Goal: Communication & Community: Ask a question

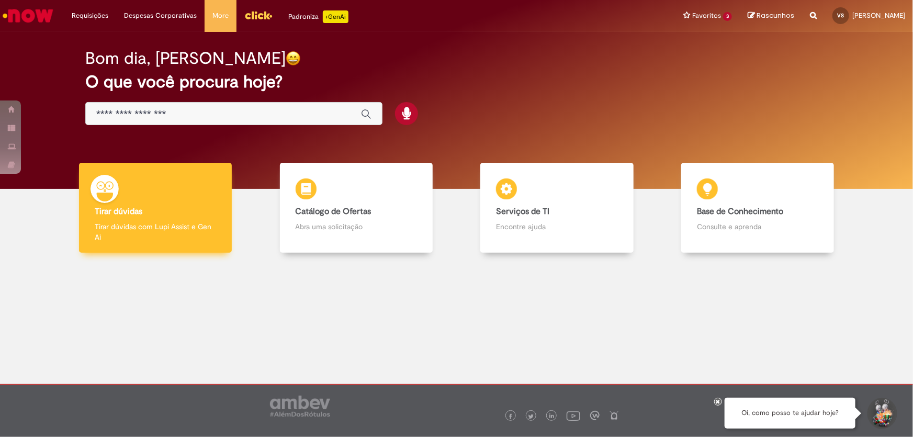
click at [136, 223] on p "Tirar dúvidas com Lupi Assist e Gen Ai" at bounding box center [155, 231] width 121 height 21
click at [887, 405] on button "Iniciar Conversa de Suporte" at bounding box center [881, 413] width 31 height 31
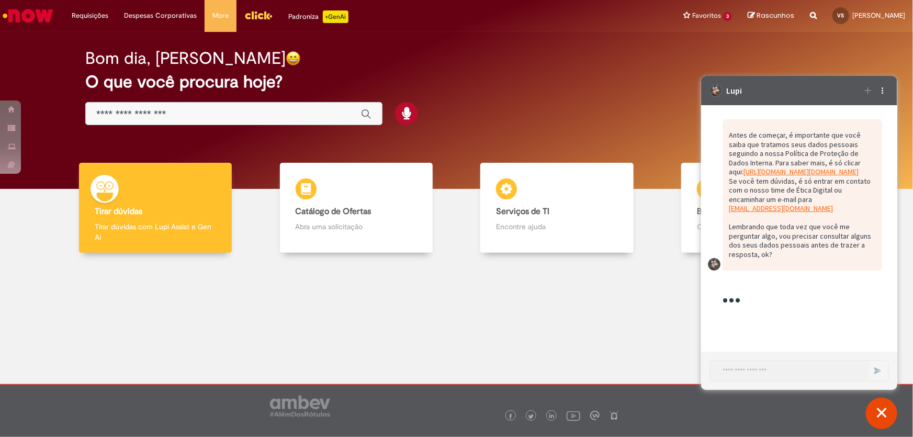
scroll to position [98, 0]
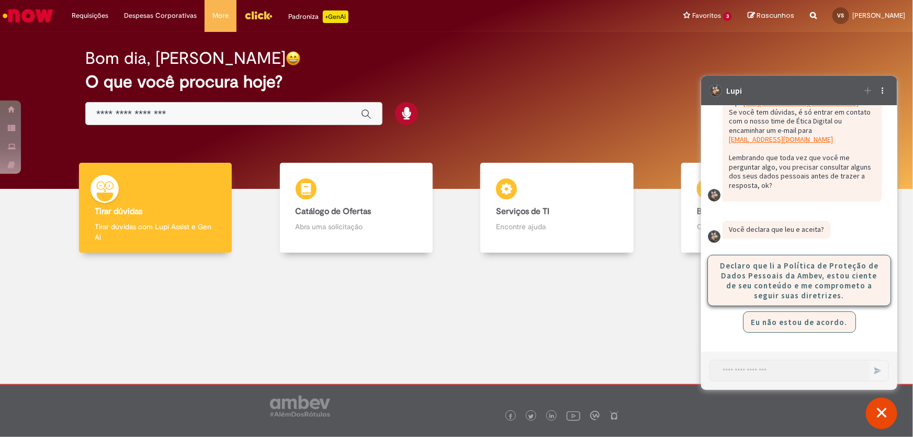
click at [804, 272] on button "Declaro que li a Política de Proteção de Dados Pessoais da Ambev, estou ciente …" at bounding box center [799, 279] width 184 height 51
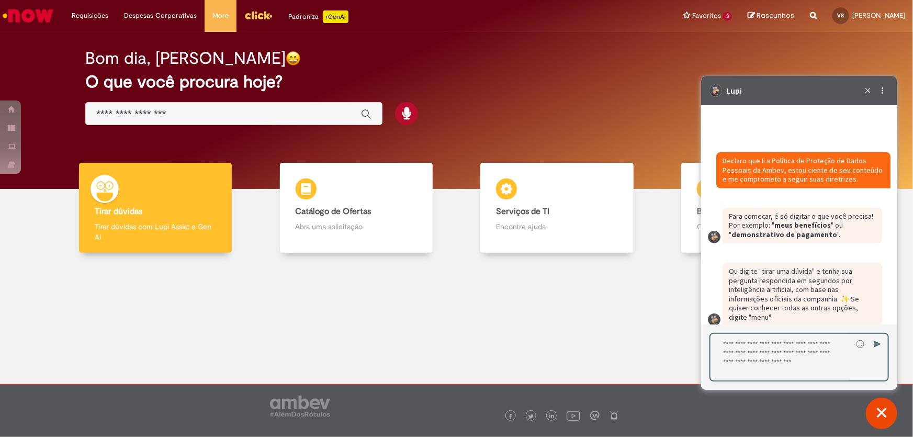
scroll to position [251, 0]
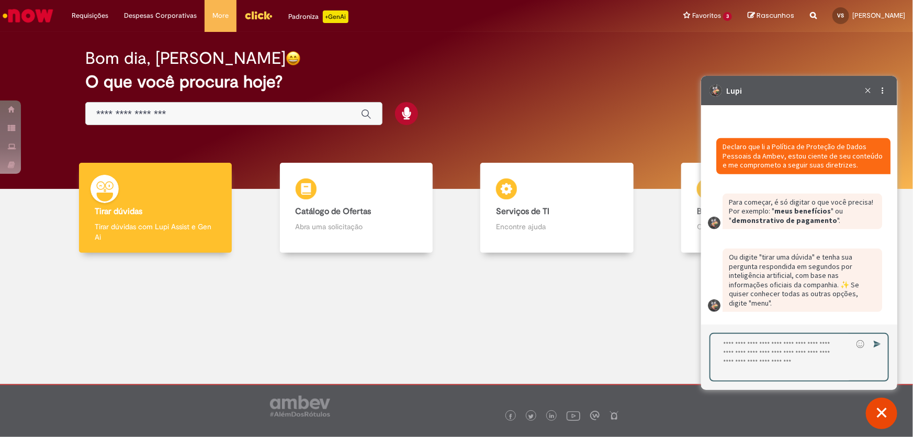
click at [775, 345] on textarea "Digite sua resposta aqui e pressione Enter para enviar" at bounding box center [781, 356] width 142 height 47
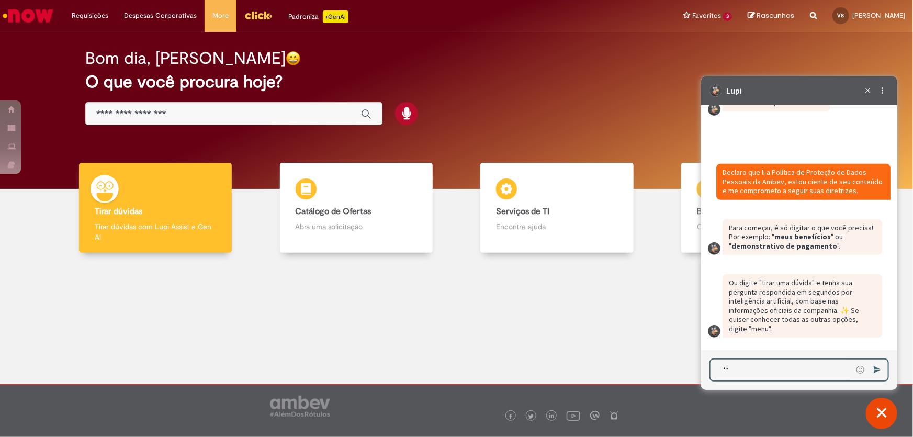
type textarea "*"
type textarea "**********"
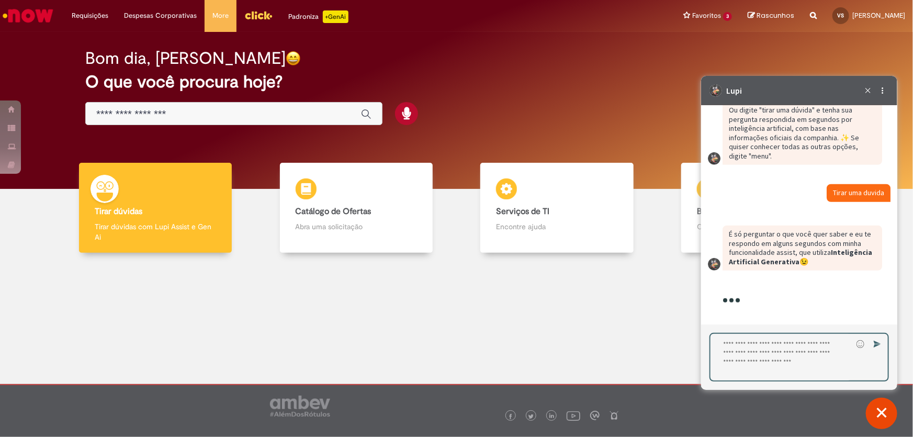
scroll to position [411, 0]
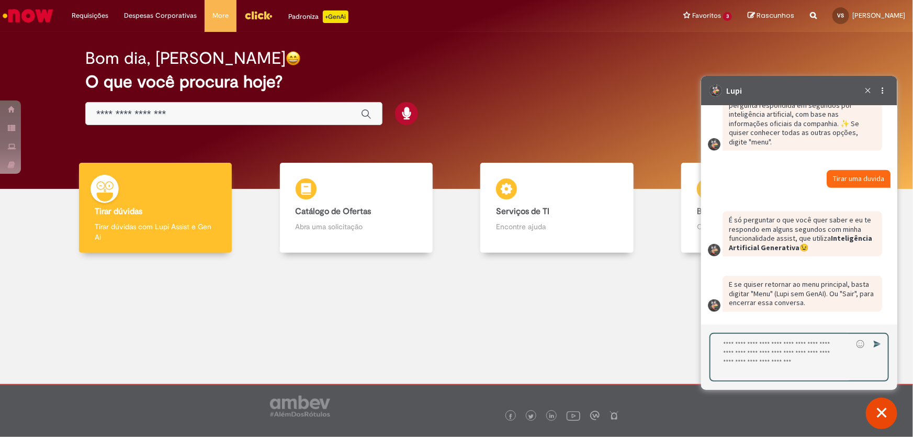
click at [793, 345] on textarea "Digite sua resposta aqui e pressione Enter para enviar" at bounding box center [781, 356] width 142 height 47
click at [798, 343] on textarea "Digite sua resposta aqui e pressione Enter para enviar" at bounding box center [781, 356] width 142 height 47
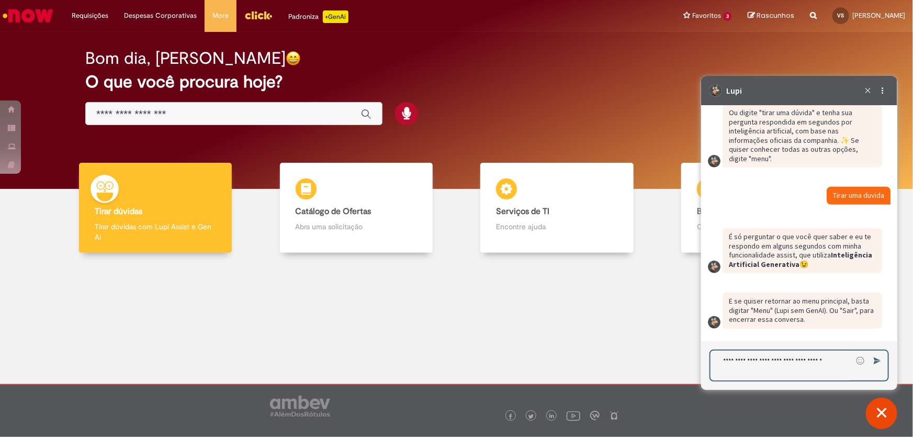
type textarea "**********"
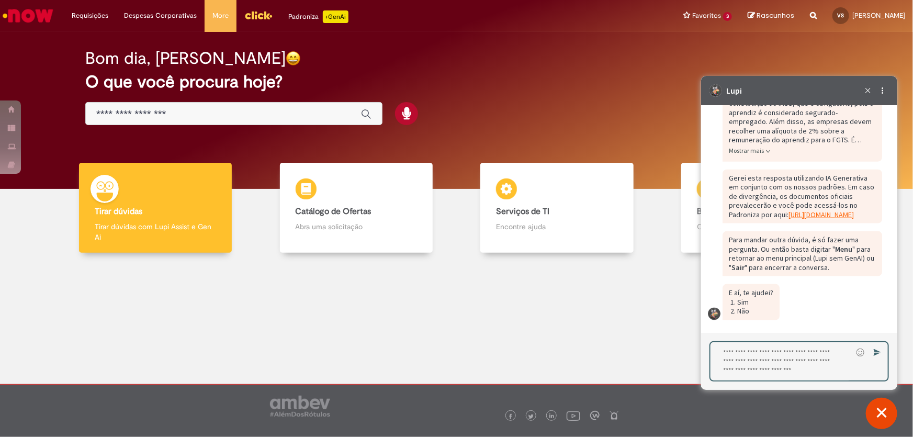
scroll to position [707, 0]
click at [751, 147] on span "Mostrar mais" at bounding box center [745, 151] width 35 height 8
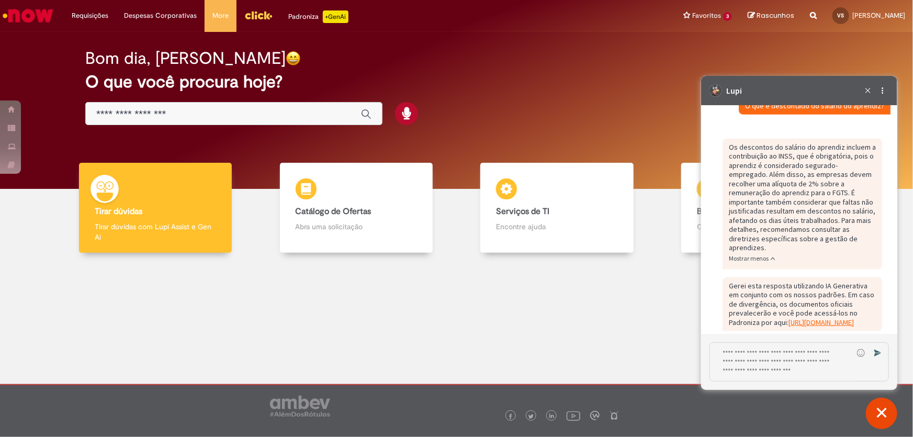
scroll to position [761, 0]
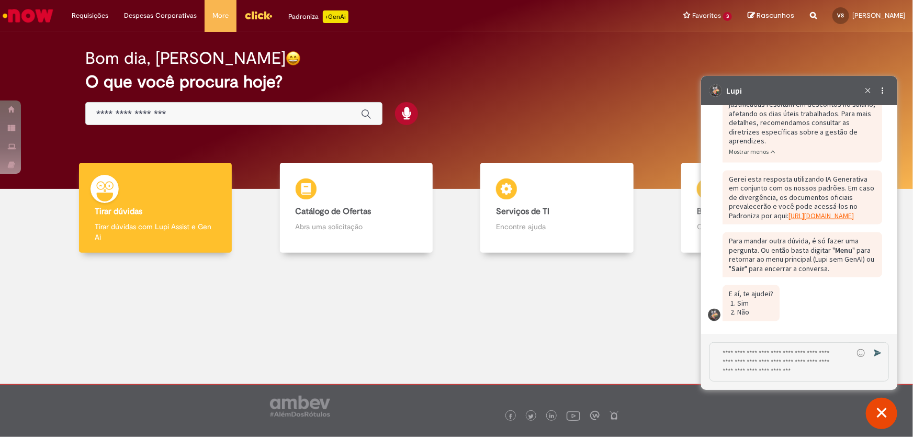
click at [788, 214] on link "https://ambev.service-now.com/click (abre em uma nova guia)" at bounding box center [820, 215] width 65 height 9
click at [774, 348] on textarea "Digite sua resposta aqui e pressione Enter para enviar" at bounding box center [780, 361] width 143 height 38
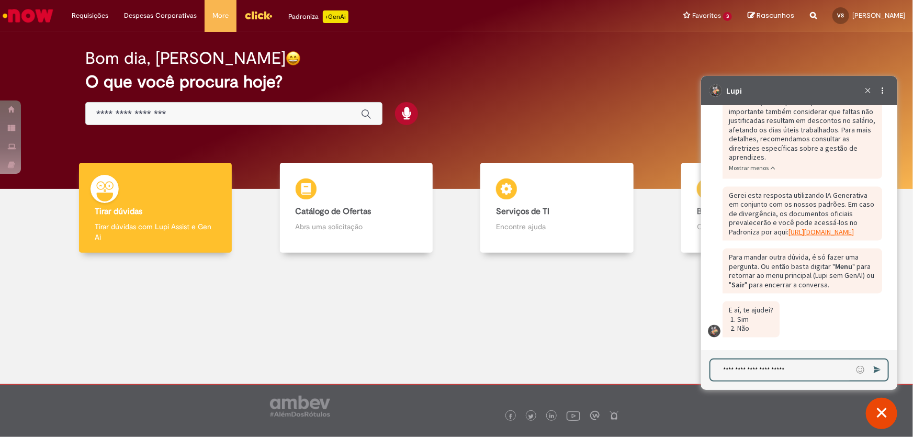
type textarea "**********"
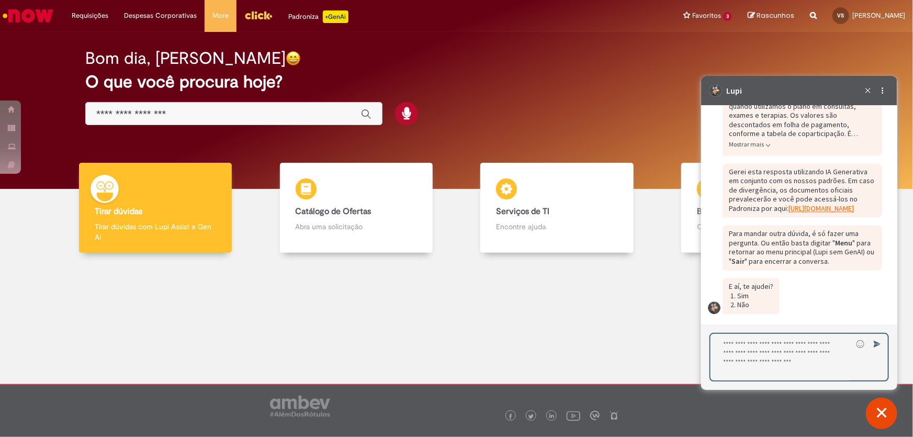
scroll to position [1013, 0]
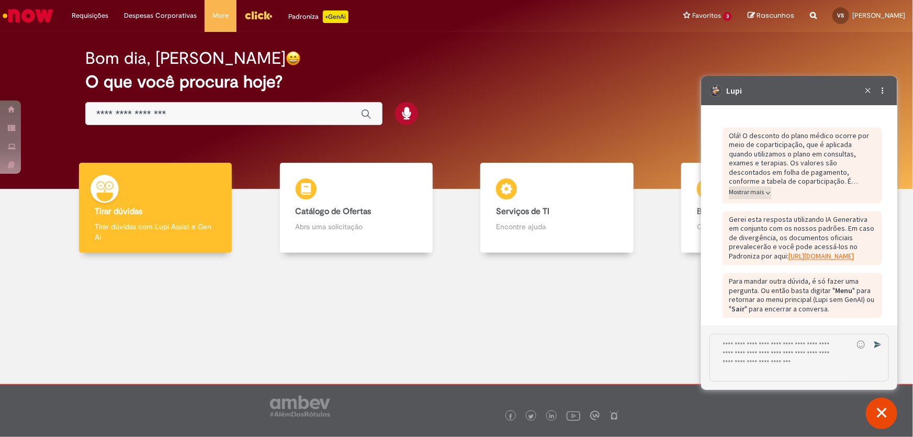
click at [758, 196] on span "Mostrar mais" at bounding box center [745, 192] width 35 height 8
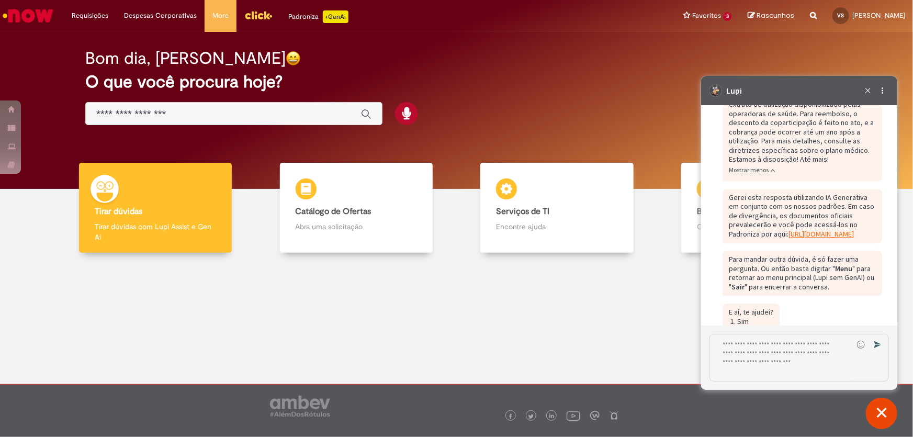
scroll to position [1181, 0]
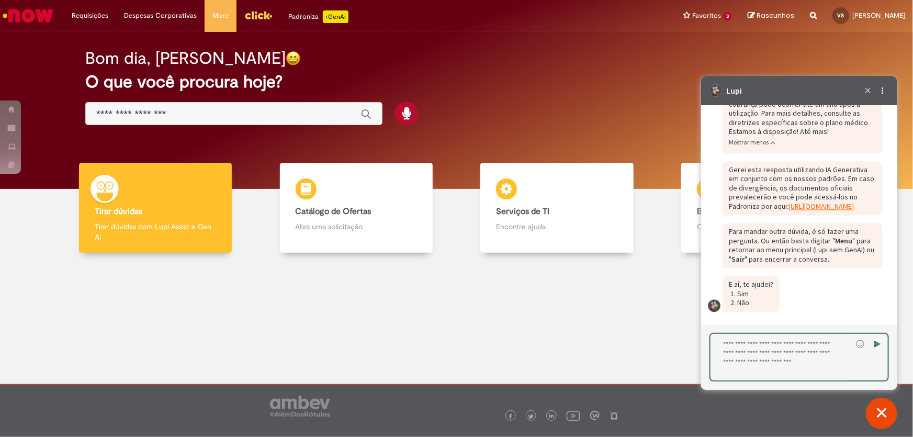
click at [786, 351] on textarea "Digite sua resposta aqui e pressione Enter para enviar" at bounding box center [781, 356] width 142 height 47
type textarea "*"
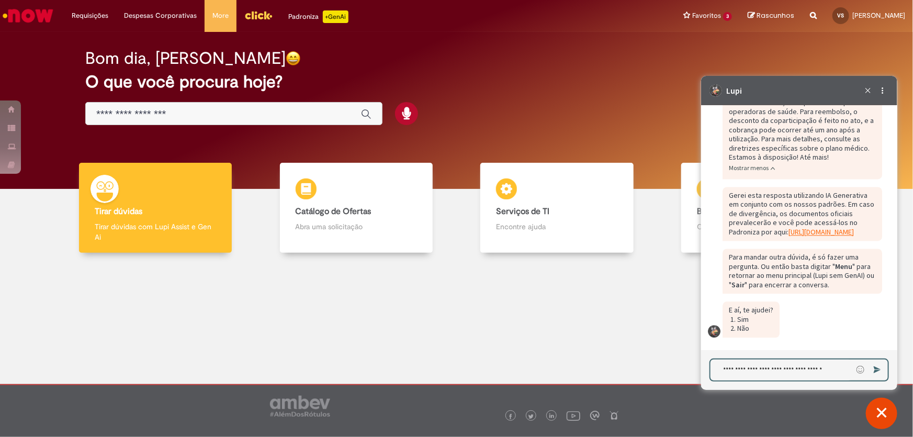
scroll to position [1165, 0]
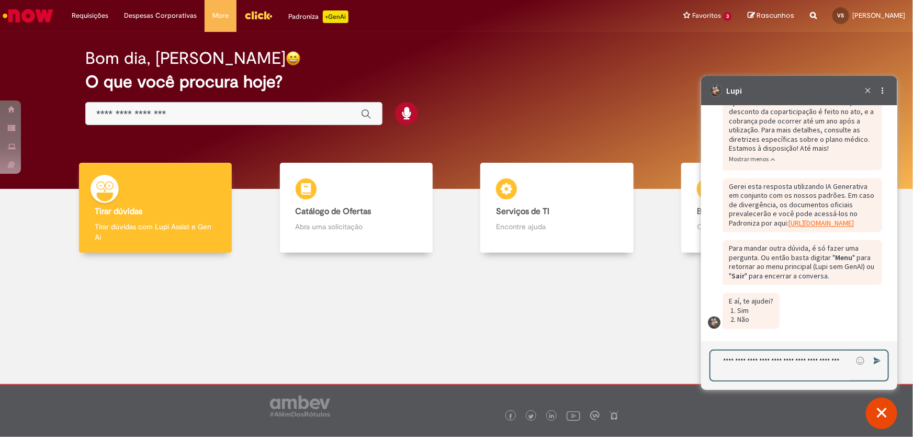
type textarea "**********"
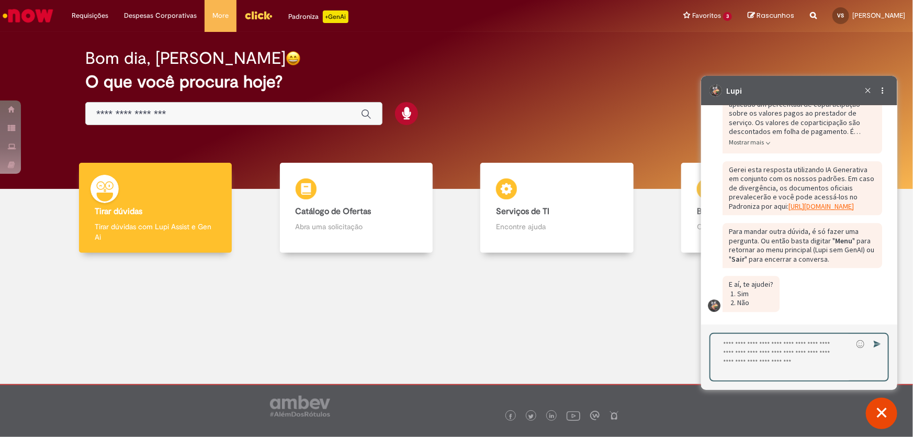
scroll to position [1360, 0]
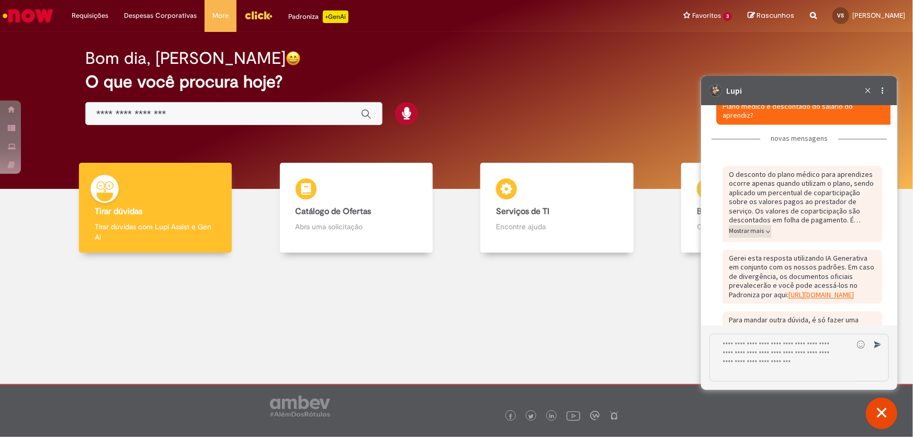
click at [757, 234] on span "Mostrar mais" at bounding box center [745, 230] width 35 height 8
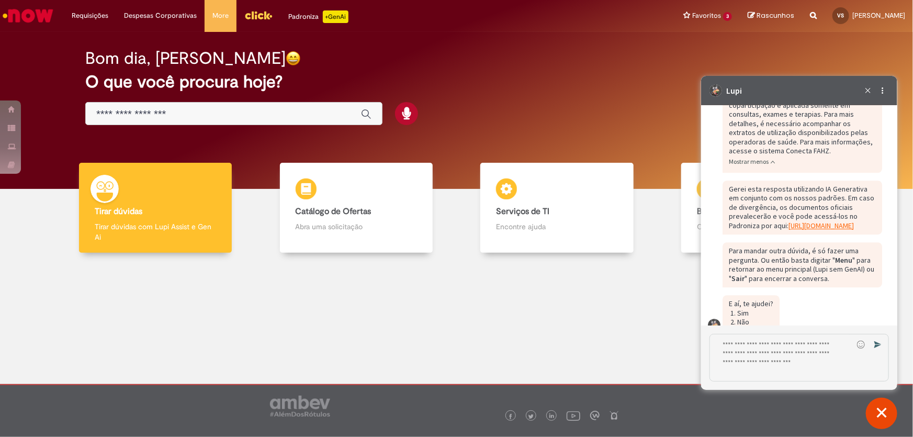
scroll to position [1575, 0]
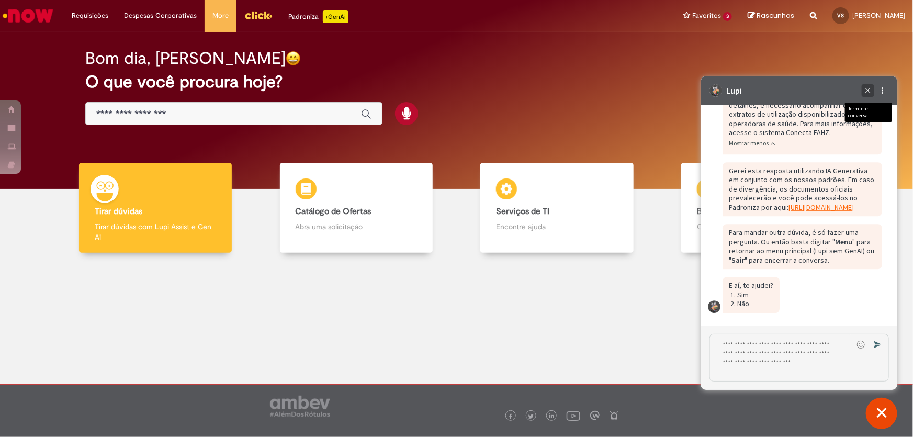
click at [870, 87] on icon "Terminar conversa" at bounding box center [868, 90] width 12 height 12
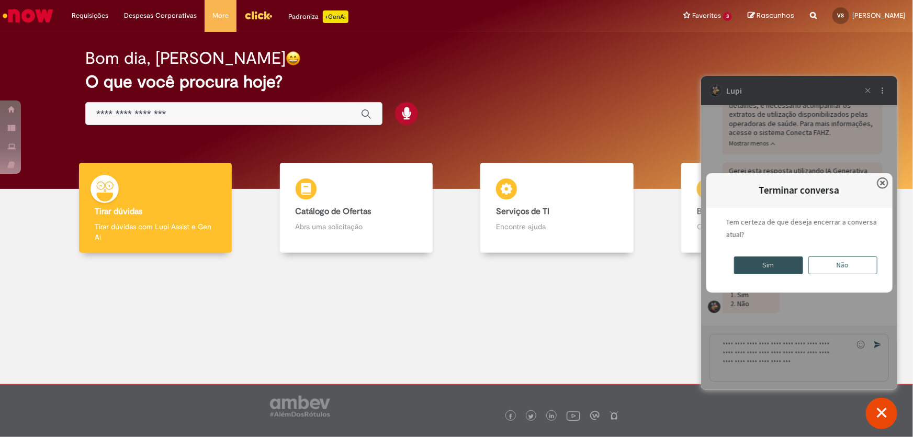
click at [777, 261] on div "Sim" at bounding box center [767, 265] width 69 height 18
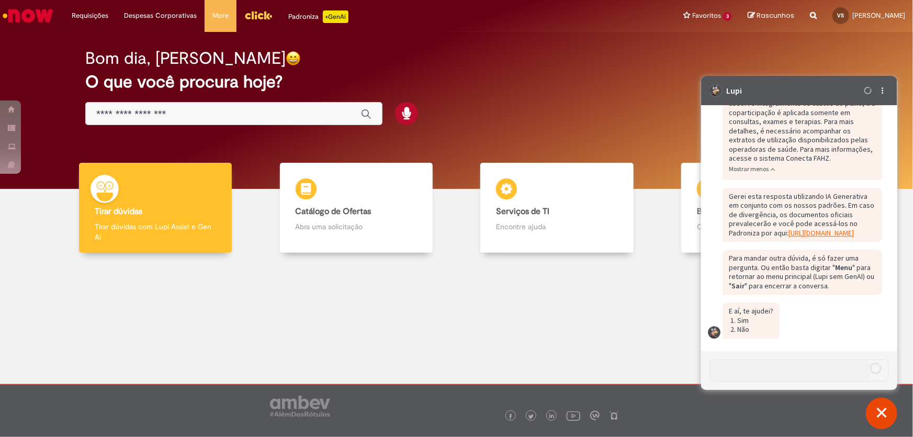
scroll to position [1549, 0]
